Goal: Task Accomplishment & Management: Manage account settings

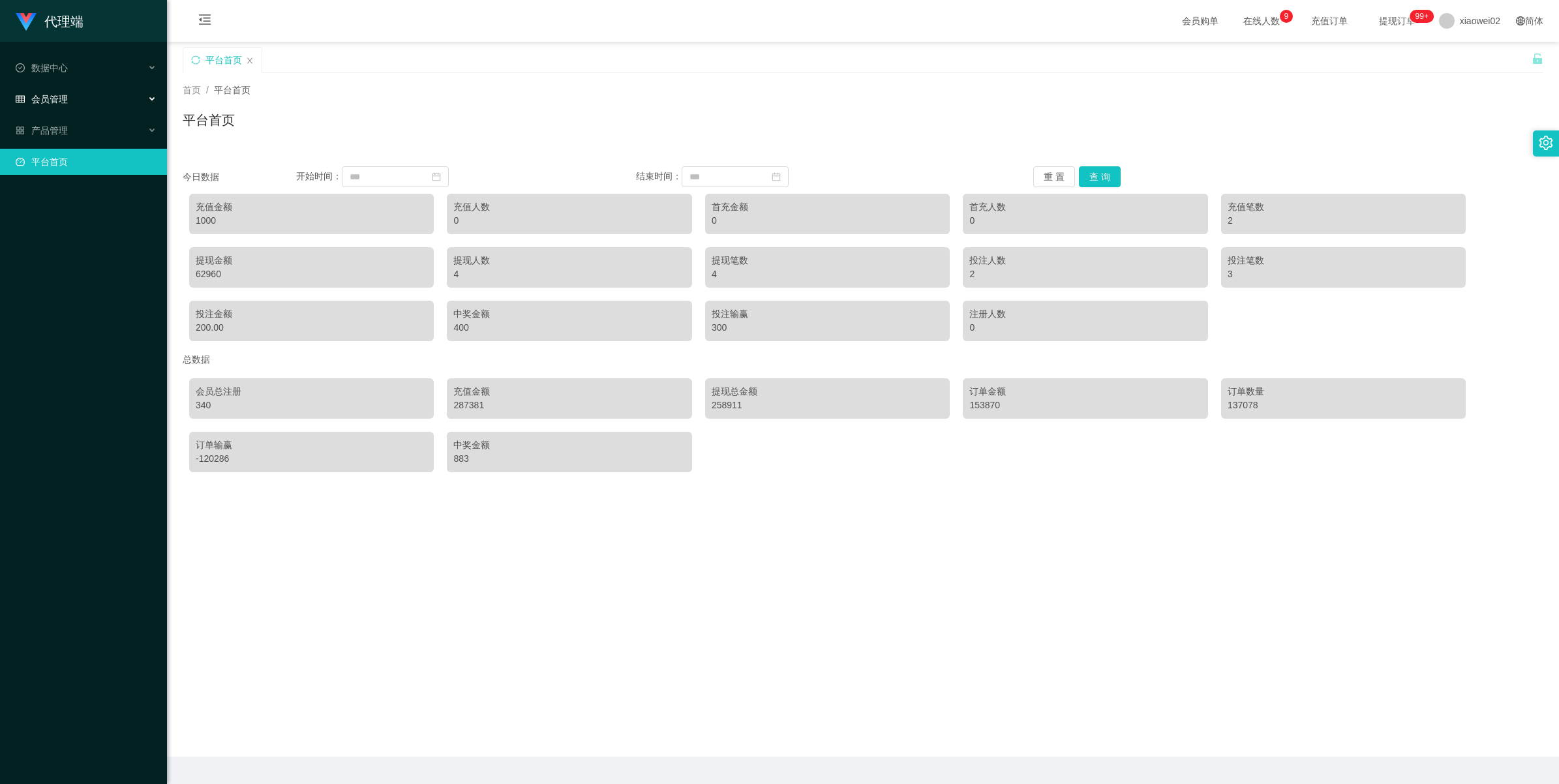
drag, startPoint x: 0, startPoint y: 0, endPoint x: 59, endPoint y: 106, distance: 121.3
click at [59, 106] on div "会员管理" at bounding box center [83, 99] width 167 height 26
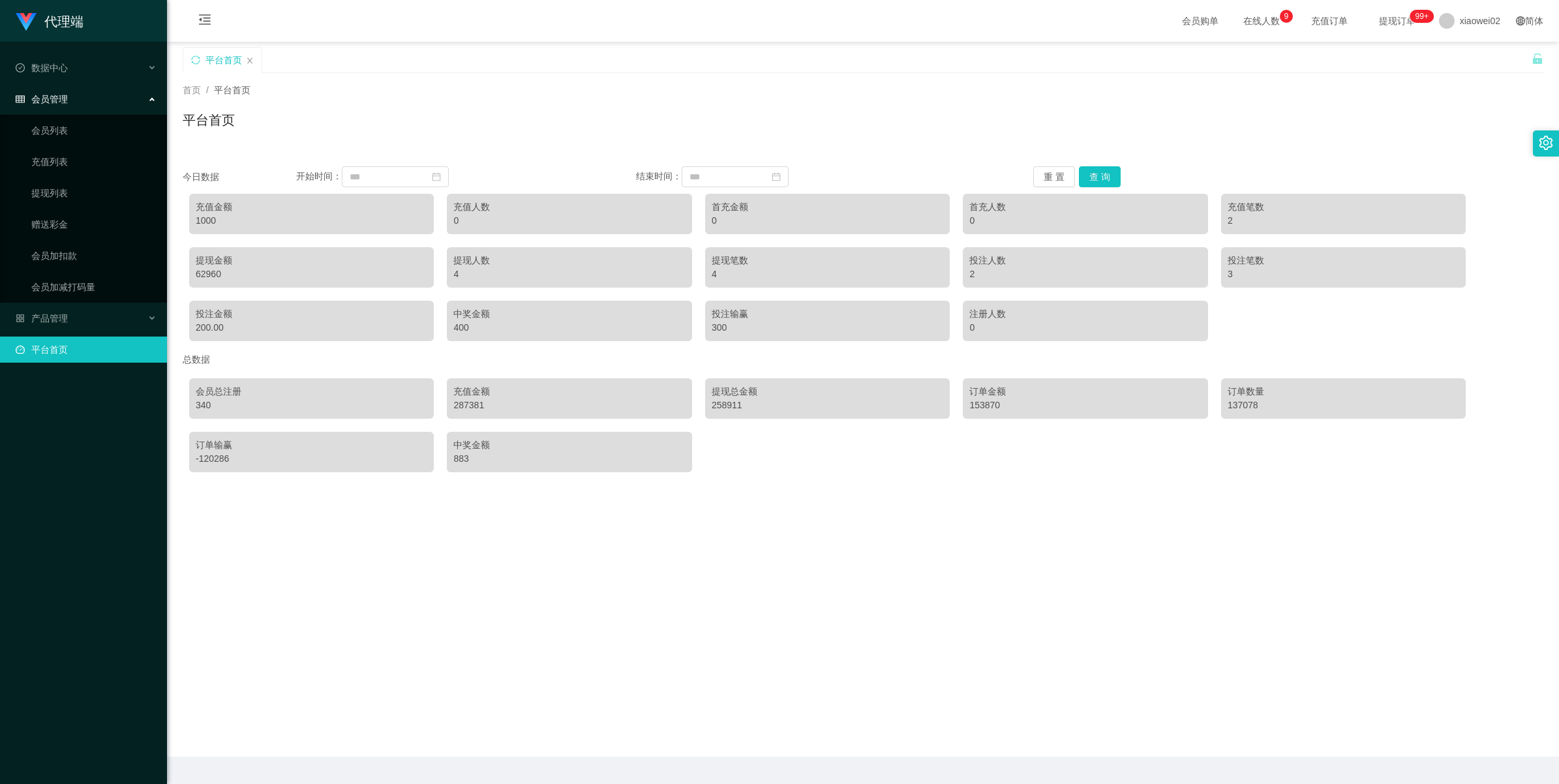
click at [55, 144] on ul "会员列表 充值列表 提现列表 赠送彩金 会员加扣款 会员加减打码量" at bounding box center [83, 208] width 167 height 188
click at [54, 137] on link "会员列表" at bounding box center [94, 130] width 125 height 26
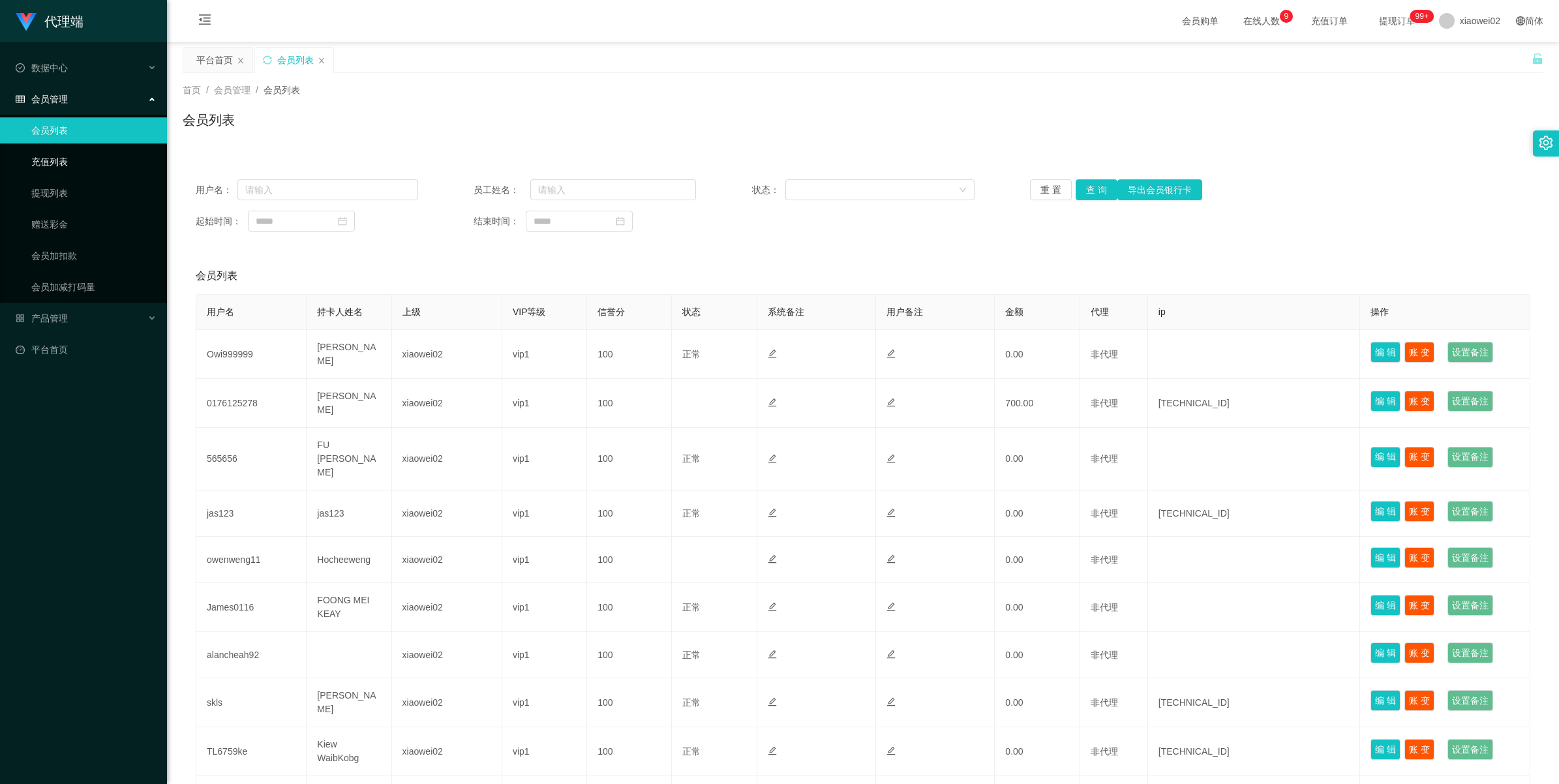
click at [54, 155] on link "充值列表" at bounding box center [94, 161] width 125 height 26
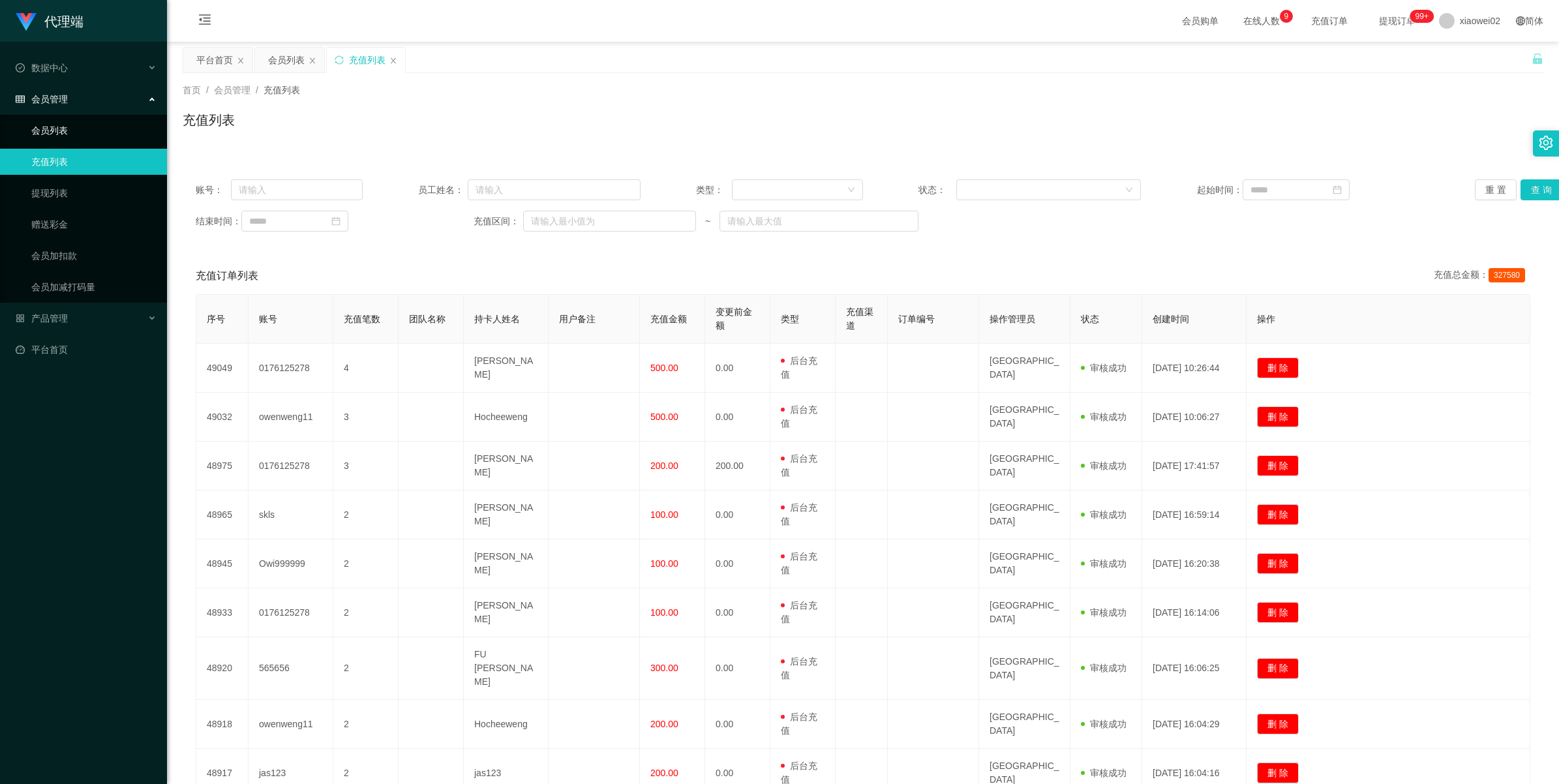
click at [53, 137] on link "会员列表" at bounding box center [94, 130] width 125 height 26
